Goal: Find specific page/section: Find specific page/section

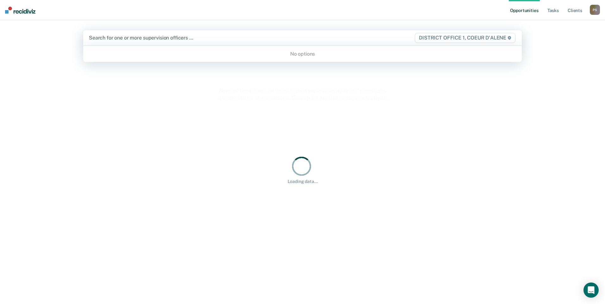
click at [170, 40] on div at bounding box center [238, 37] width 299 height 7
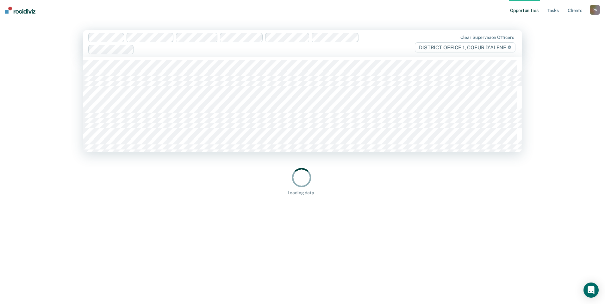
type input "b"
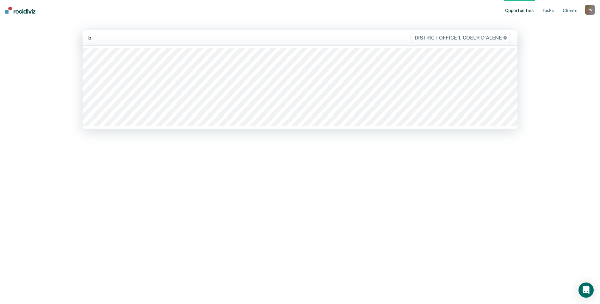
type input "bl"
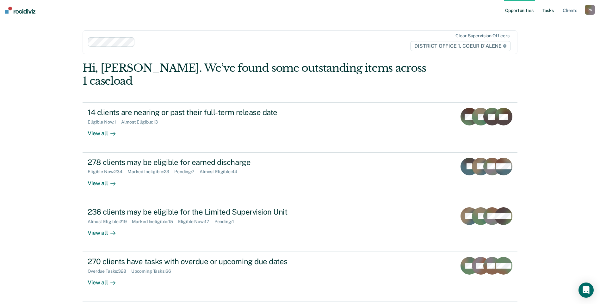
click at [545, 9] on link "Tasks" at bounding box center [548, 10] width 14 height 20
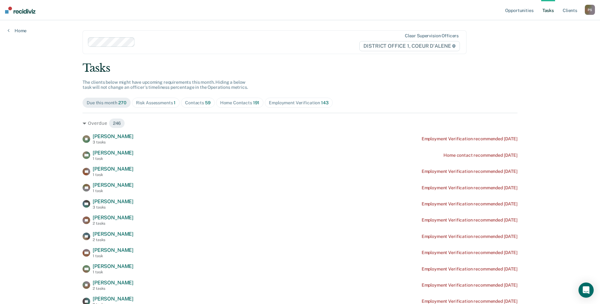
click at [191, 101] on div "Contacts 59" at bounding box center [198, 102] width 26 height 5
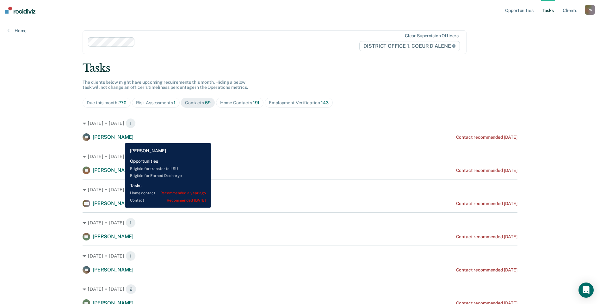
click at [120, 139] on span "[PERSON_NAME]" at bounding box center [113, 137] width 41 height 6
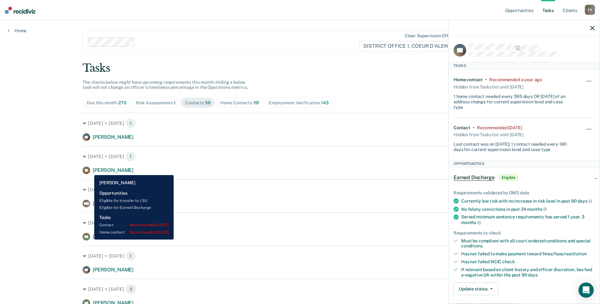
click at [90, 170] on div "SL [PERSON_NAME]" at bounding box center [108, 171] width 51 height 8
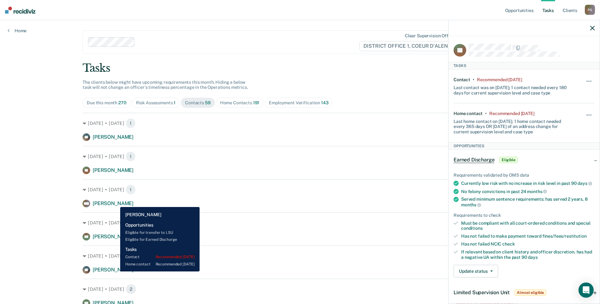
click at [115, 202] on span "[PERSON_NAME]" at bounding box center [113, 204] width 41 height 6
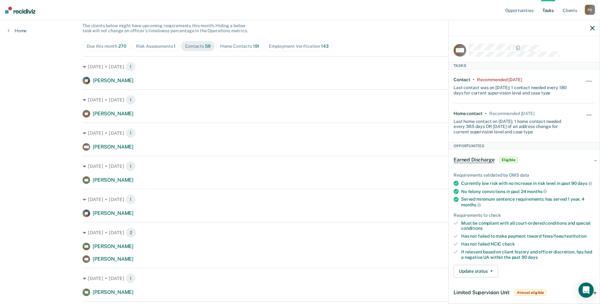
scroll to position [63, 0]
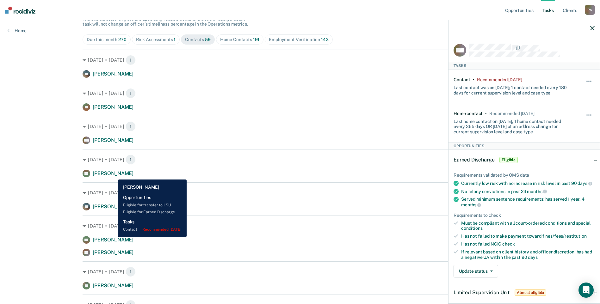
click at [113, 175] on span "[PERSON_NAME]" at bounding box center [113, 173] width 41 height 6
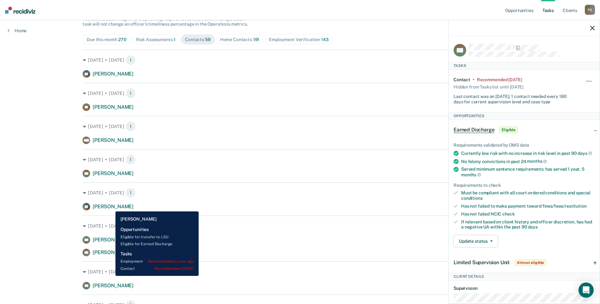
click at [111, 207] on span "[PERSON_NAME]" at bounding box center [113, 207] width 41 height 6
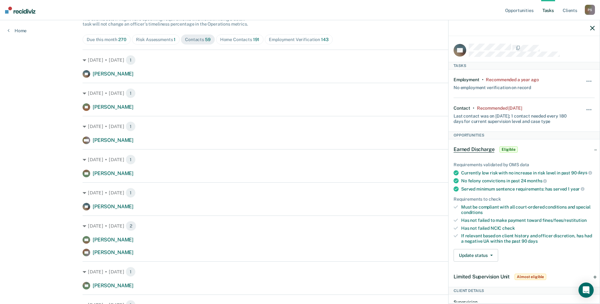
click at [504, 51] on div at bounding box center [532, 48] width 126 height 8
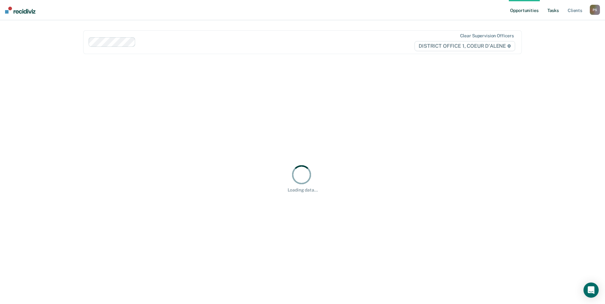
click at [550, 11] on link "Tasks" at bounding box center [553, 10] width 14 height 20
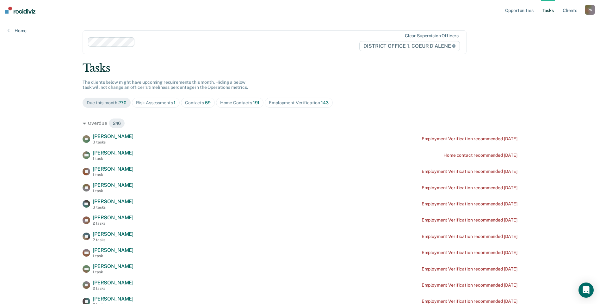
click at [548, 12] on link "Tasks" at bounding box center [548, 10] width 14 height 20
click at [187, 102] on div "Contacts 59" at bounding box center [198, 102] width 26 height 5
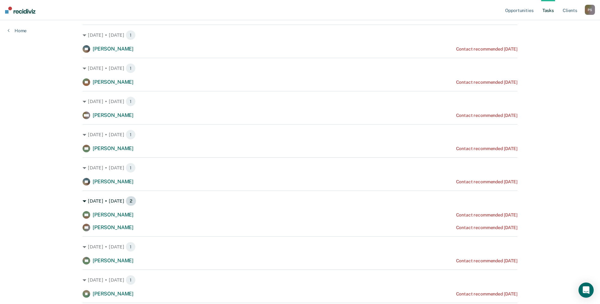
scroll to position [57, 0]
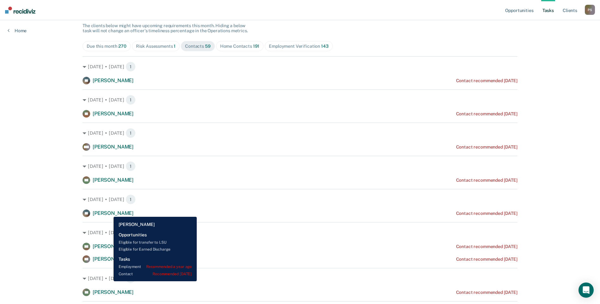
click at [109, 212] on span "[PERSON_NAME]" at bounding box center [113, 213] width 41 height 6
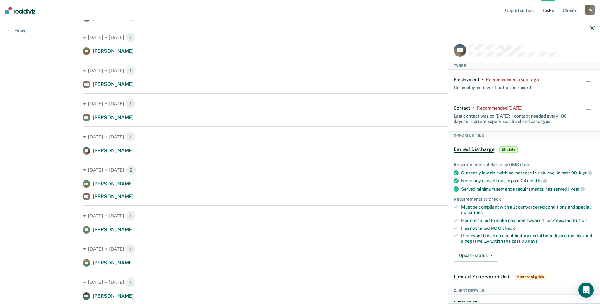
scroll to position [120, 0]
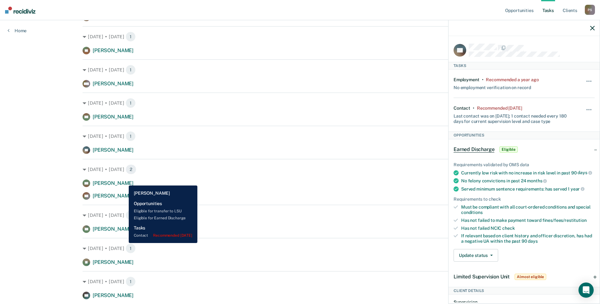
click at [124, 181] on span "[PERSON_NAME]" at bounding box center [113, 183] width 41 height 6
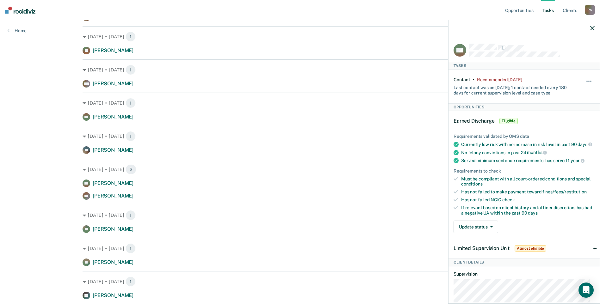
scroll to position [152, 0]
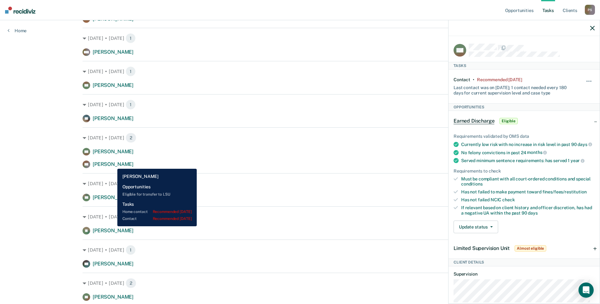
click at [113, 164] on span "[PERSON_NAME]" at bounding box center [113, 164] width 41 height 6
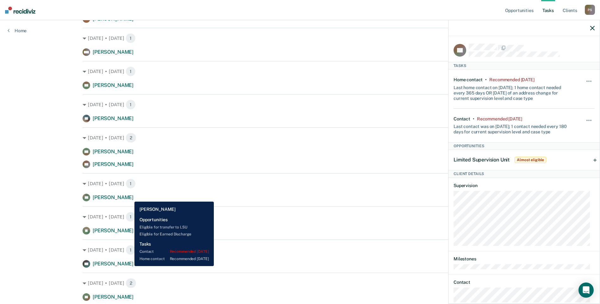
click at [130, 197] on span "[PERSON_NAME]" at bounding box center [113, 198] width 41 height 6
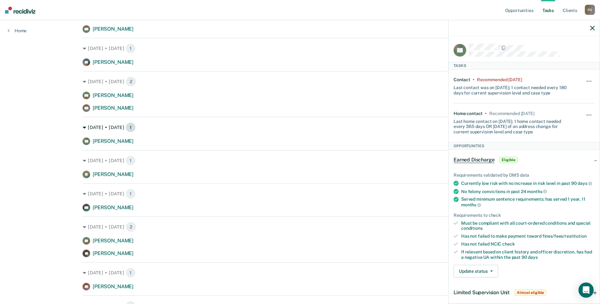
scroll to position [215, 0]
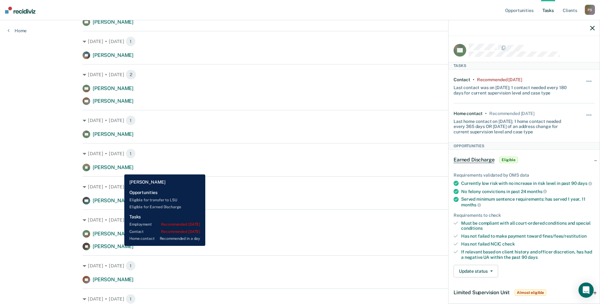
click at [120, 170] on span "[PERSON_NAME]" at bounding box center [113, 167] width 41 height 6
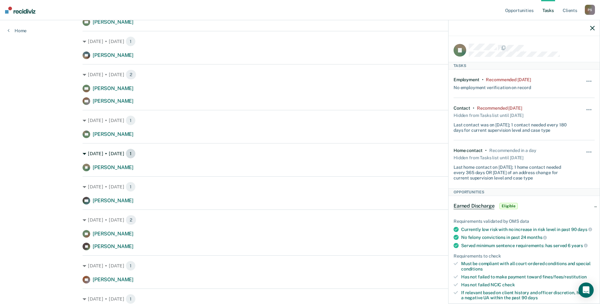
scroll to position [246, 0]
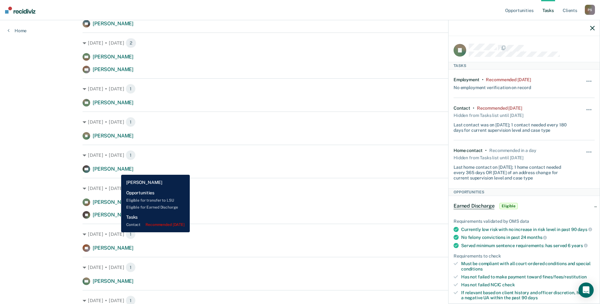
click at [116, 170] on span "[PERSON_NAME]" at bounding box center [113, 169] width 41 height 6
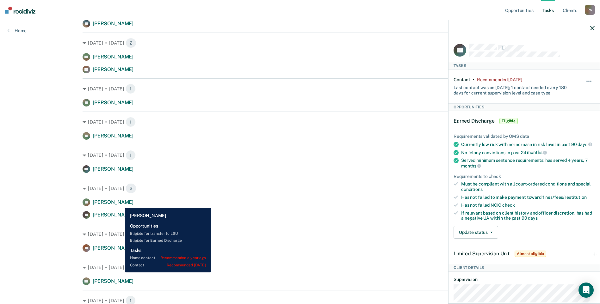
click at [120, 203] on span "[PERSON_NAME]" at bounding box center [113, 202] width 41 height 6
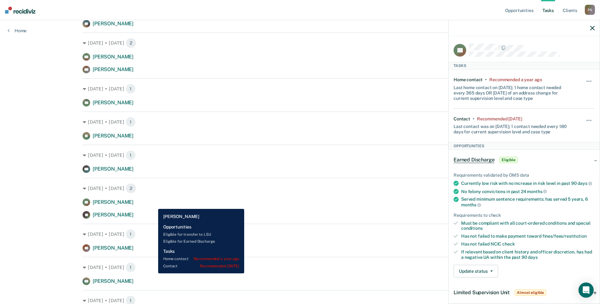
scroll to position [278, 0]
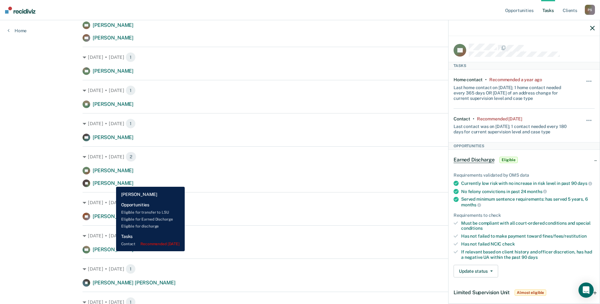
click at [111, 182] on span "[PERSON_NAME]" at bounding box center [113, 183] width 41 height 6
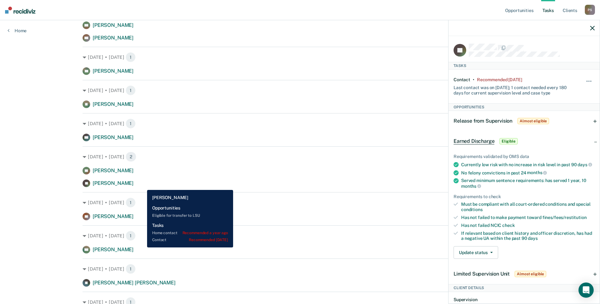
scroll to position [310, 0]
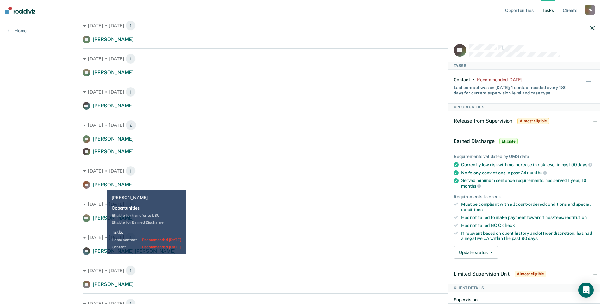
click at [102, 185] on span "[PERSON_NAME]" at bounding box center [113, 185] width 41 height 6
